Goal: Navigation & Orientation: Find specific page/section

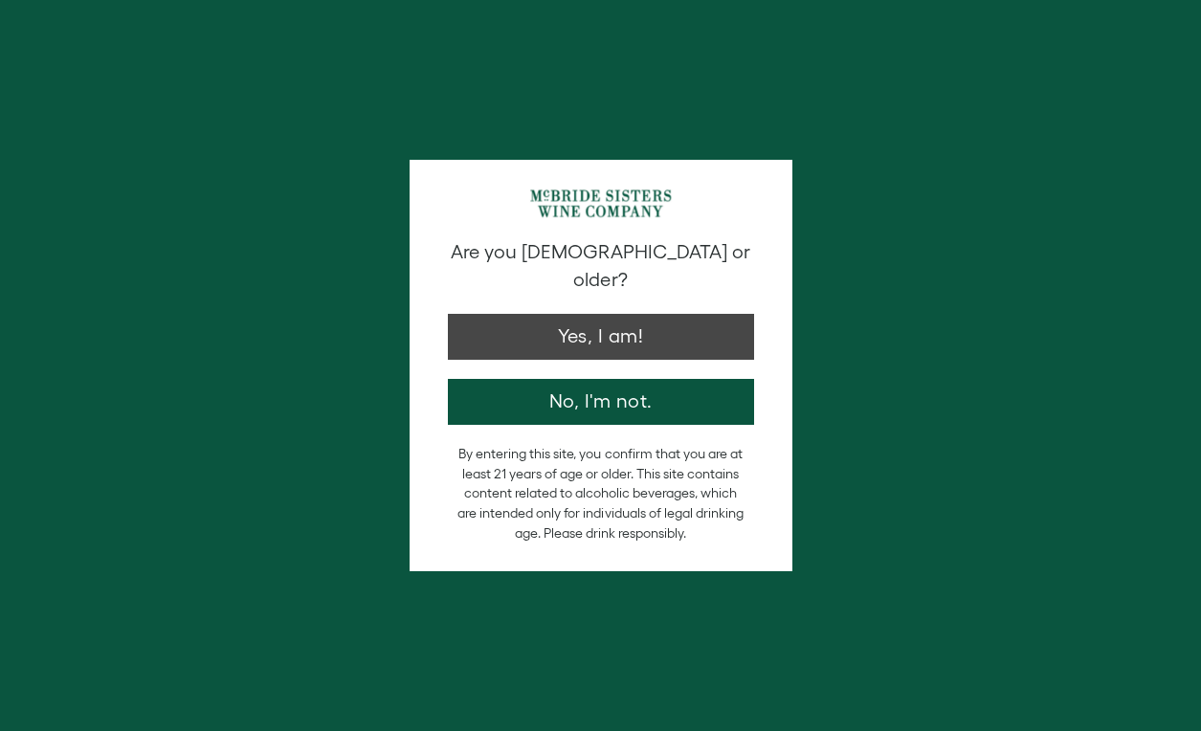
click at [521, 314] on button "Yes, I am!" at bounding box center [601, 337] width 306 height 46
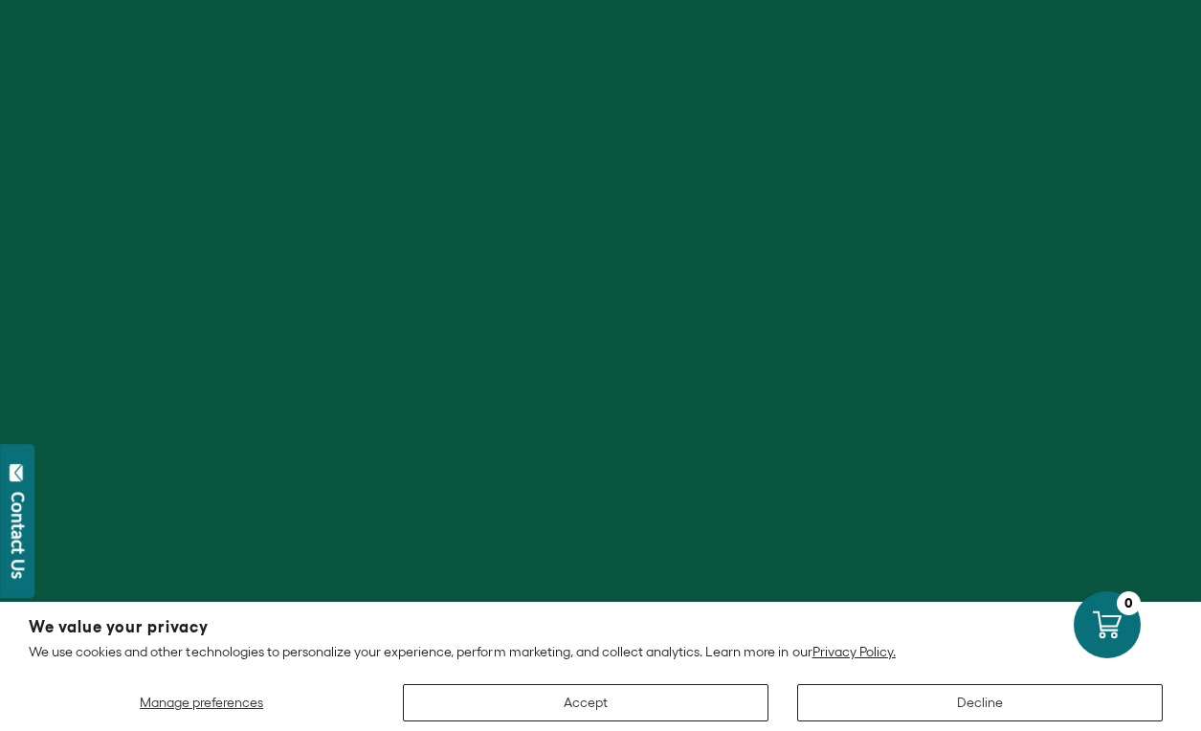
click at [633, 712] on button "Accept" at bounding box center [585, 702] width 365 height 37
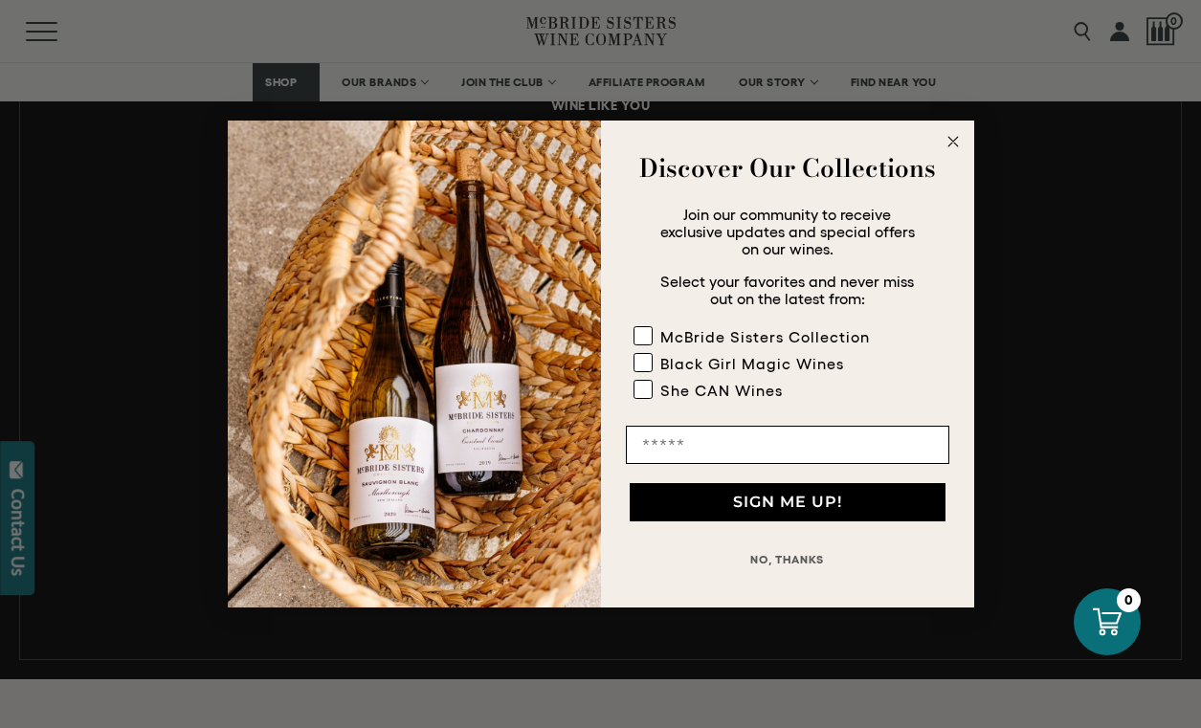
click at [1047, 203] on div "Close dialog Discover Our Collections Join our community to receive exclusive u…" at bounding box center [600, 364] width 1201 height 728
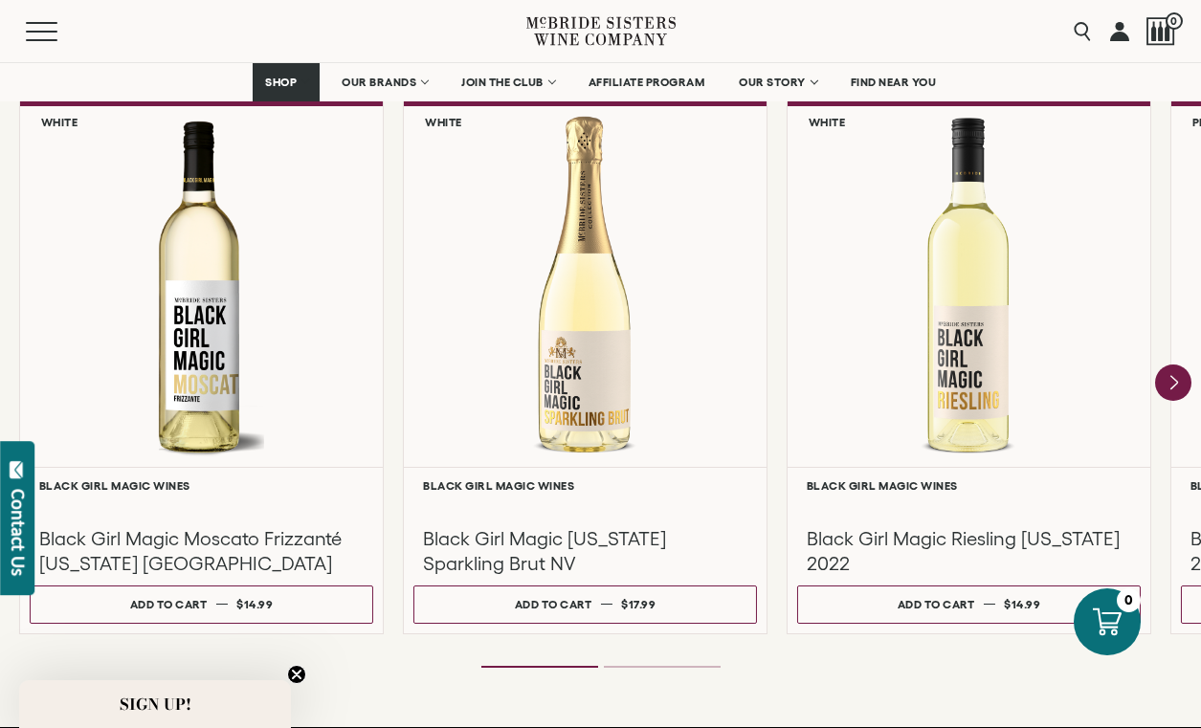
scroll to position [1720, 0]
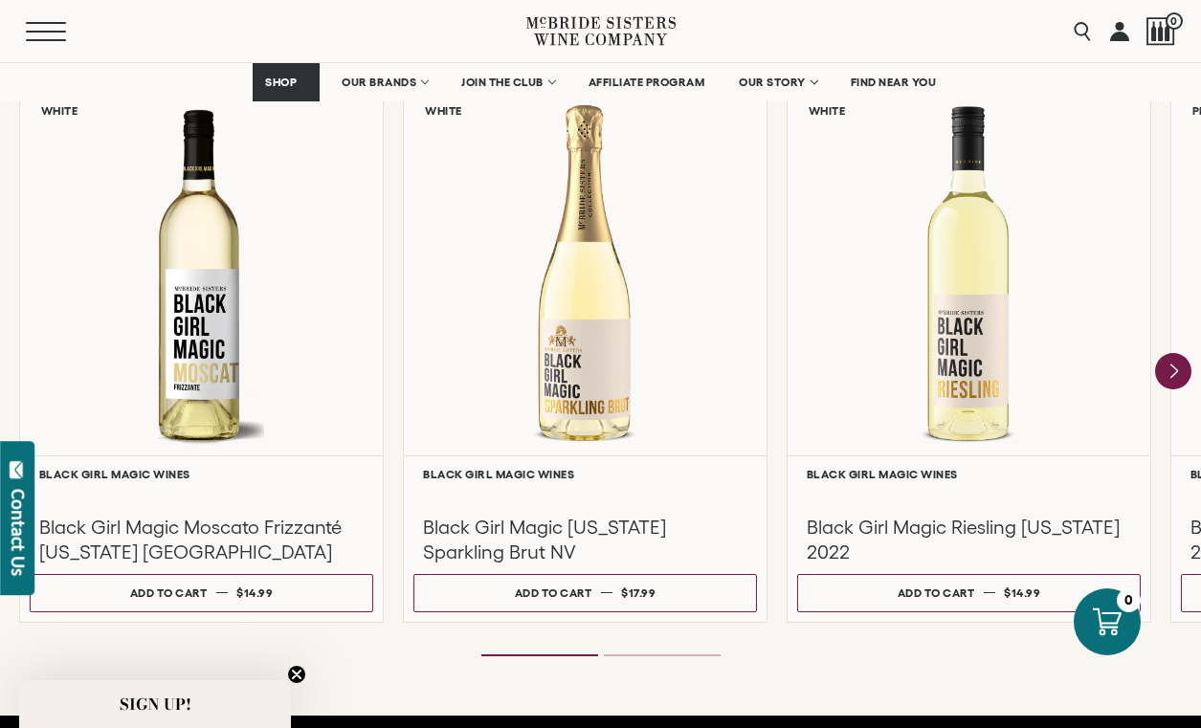
click at [44, 33] on button "Menu" at bounding box center [60, 31] width 69 height 19
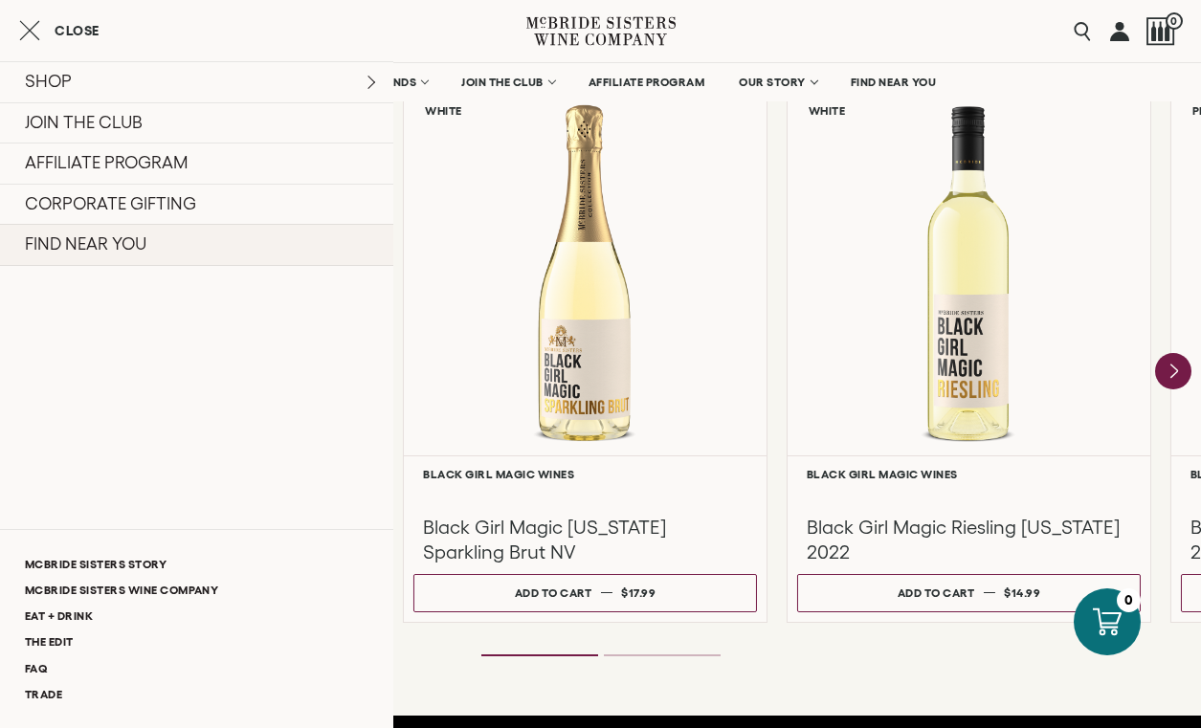
click at [128, 250] on link "FIND NEAR YOU" at bounding box center [196, 245] width 393 height 42
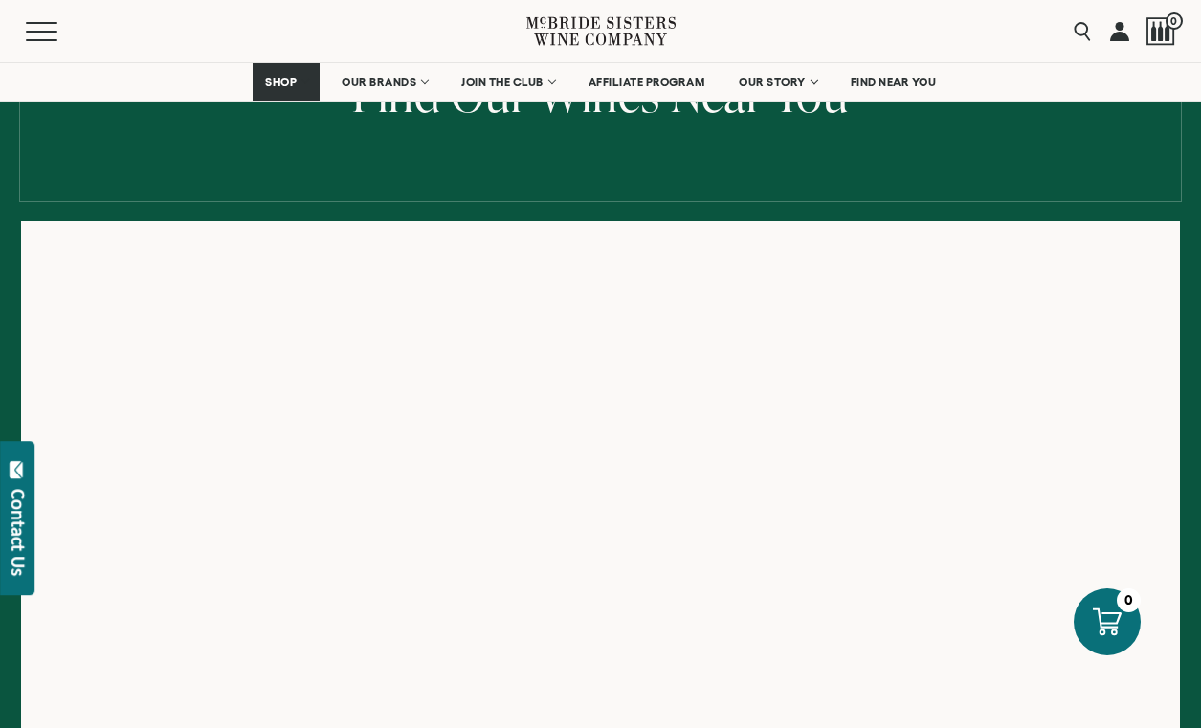
scroll to position [303, 0]
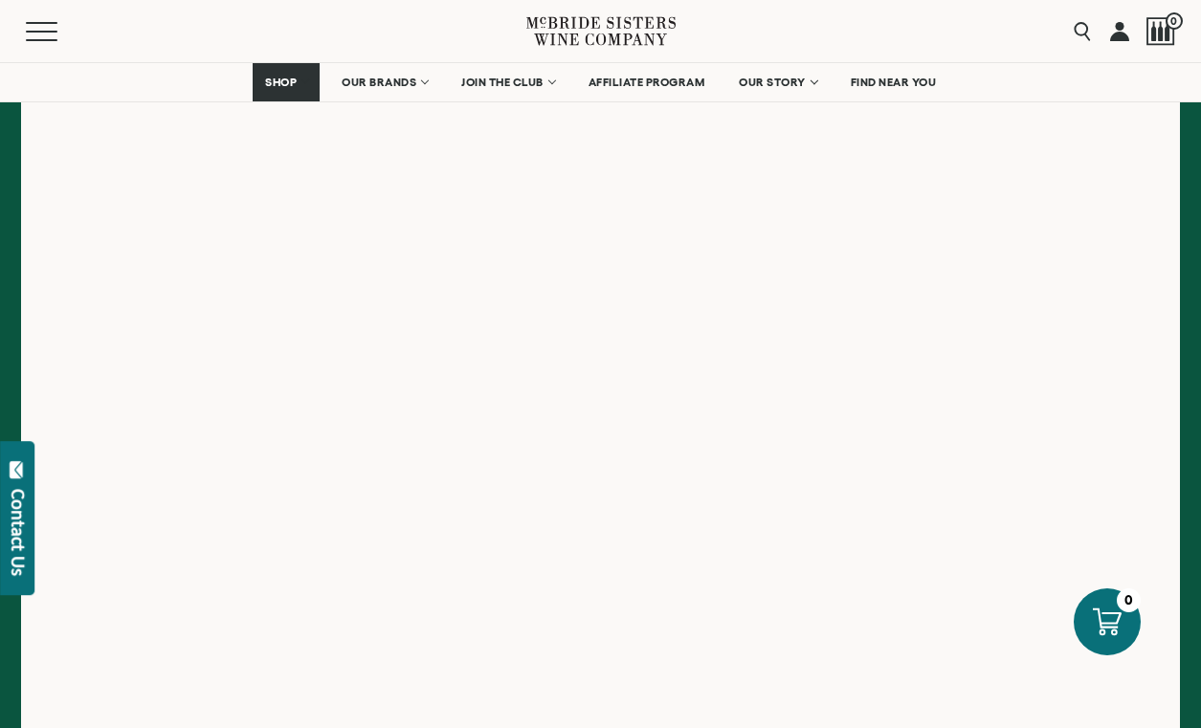
scroll to position [455, 0]
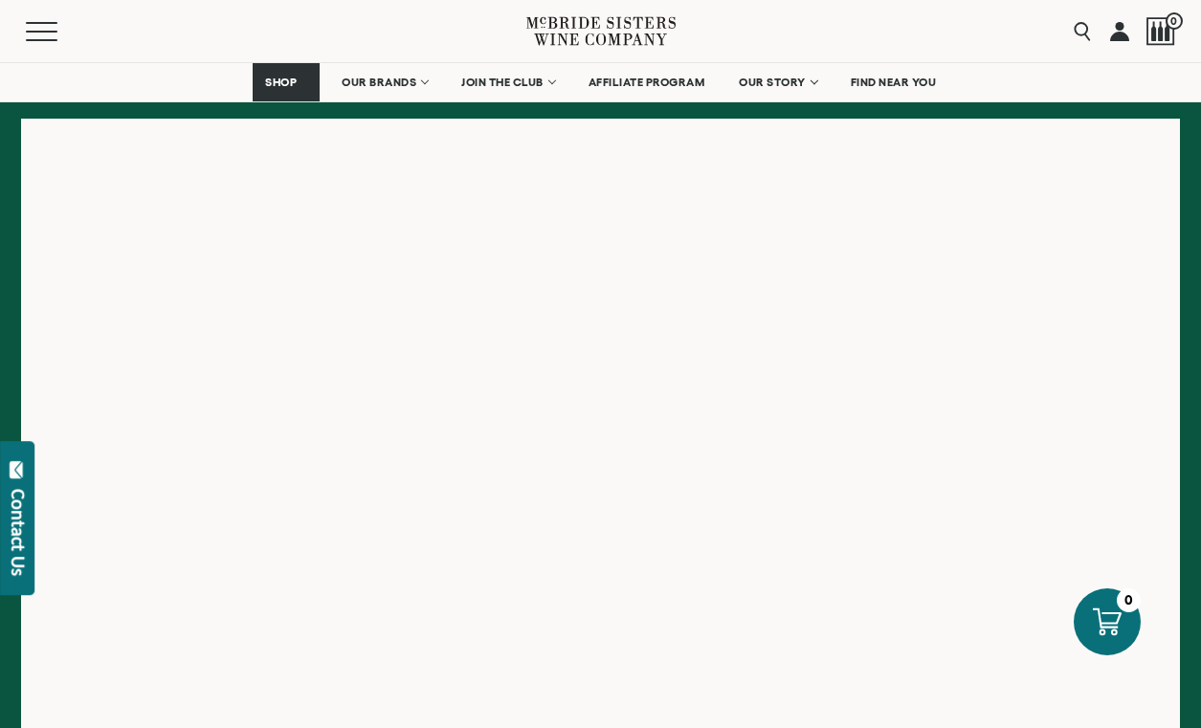
scroll to position [345, 0]
